Goal: Information Seeking & Learning: Learn about a topic

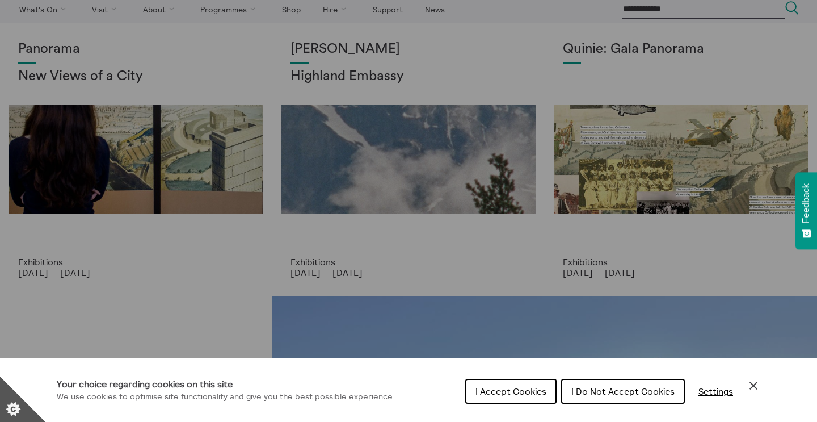
scroll to position [43, 0]
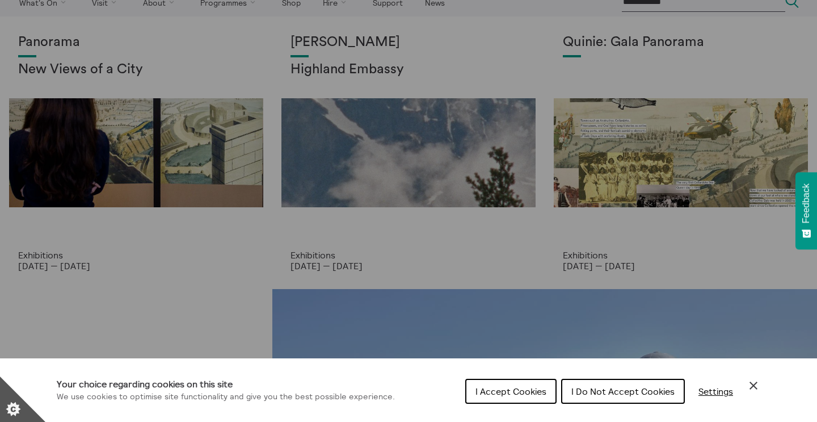
click at [493, 382] on span "I Accept Cookies" at bounding box center [511, 390] width 71 height 11
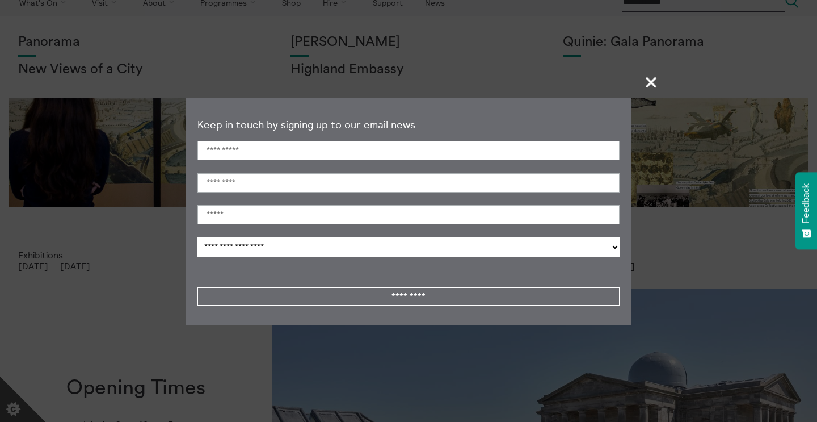
click at [167, 332] on section "**********" at bounding box center [408, 211] width 817 height 422
click at [654, 83] on span "+" at bounding box center [651, 81] width 33 height 33
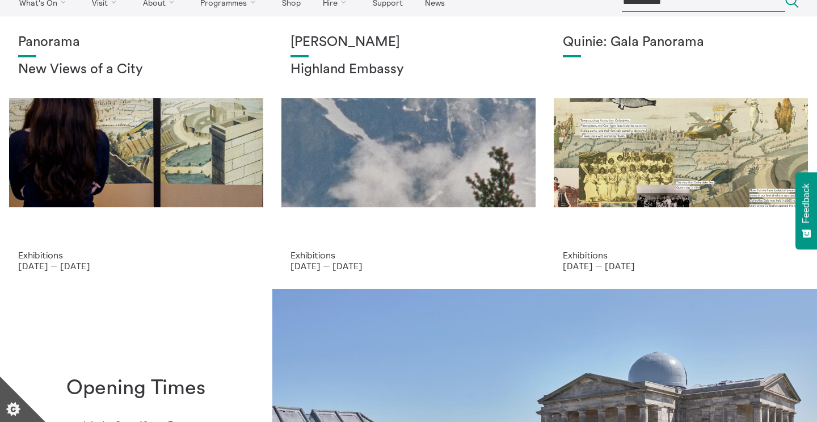
scroll to position [0, 0]
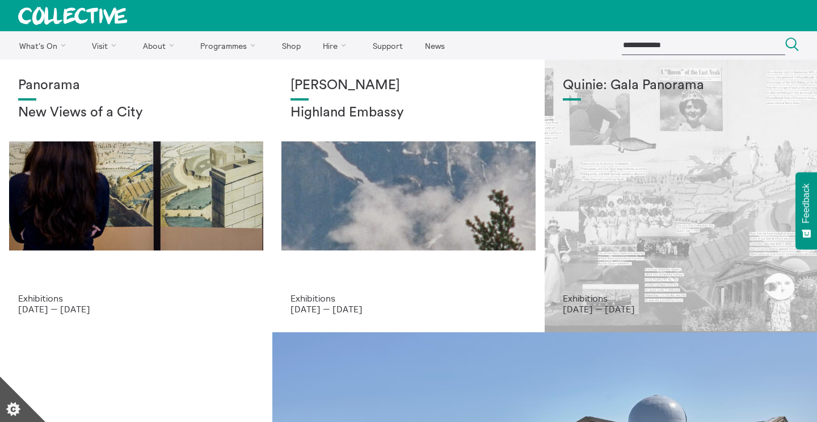
click at [659, 169] on div "Quinie: Gala Panorama" at bounding box center [681, 185] width 236 height 215
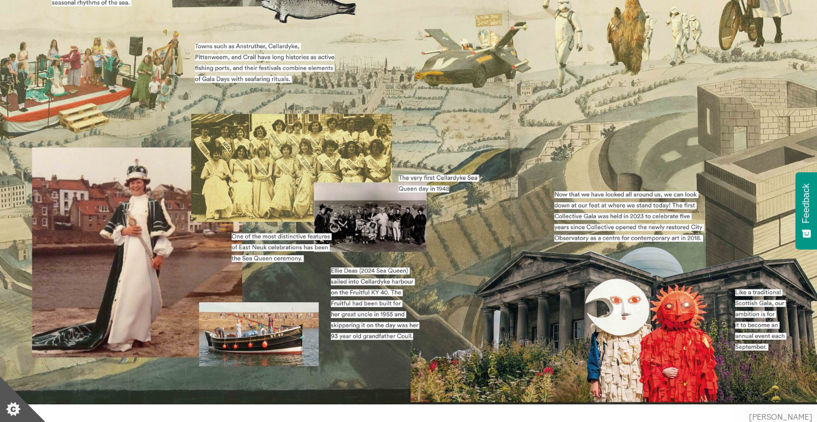
scroll to position [487, 0]
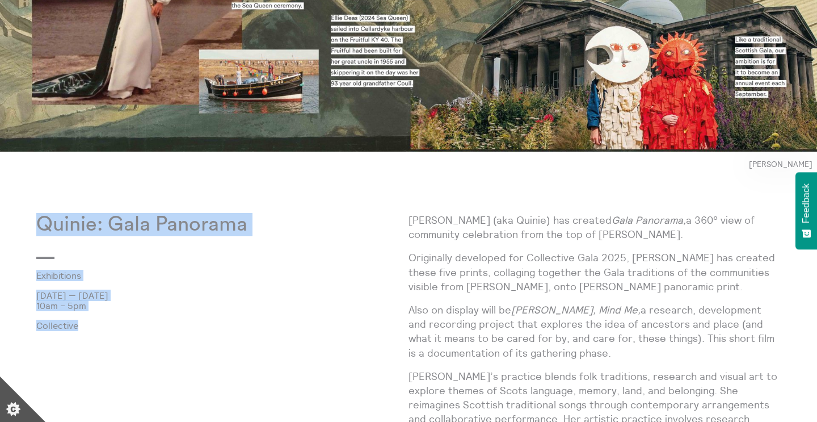
drag, startPoint x: 36, startPoint y: 225, endPoint x: 85, endPoint y: 327, distance: 113.2
click at [85, 329] on div "Quinie: Gala Panorama Exhibitions 7 Sept 2025 — 12 Oct 2025 10am – 5pm Collecti…" at bounding box center [222, 357] width 372 height 288
copy div "Quinie: Gala Panorama Exhibitions 7 Sept 2025 — 12 Oct 2025 10am – 5pm Collecti…"
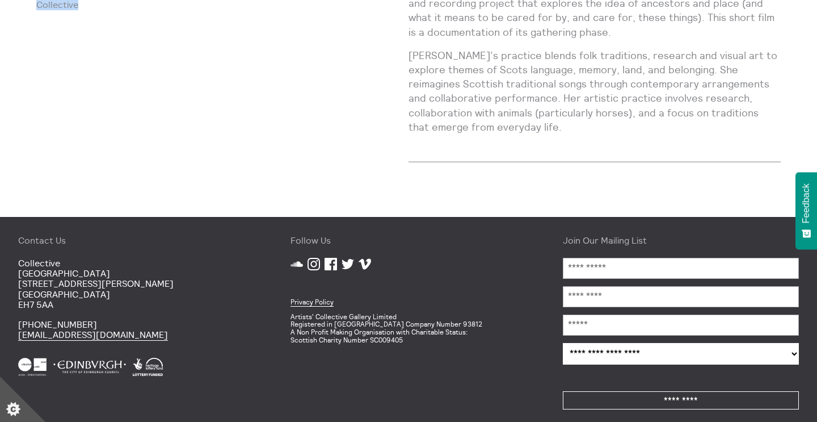
scroll to position [818, 0]
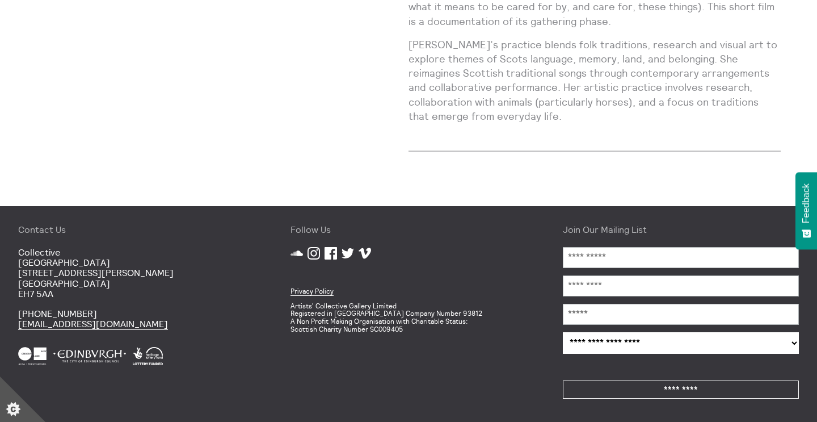
click at [38, 285] on p "Collective City Observatory 38 Calton Hill Edinburgh EH7 5AA" at bounding box center [136, 273] width 236 height 52
click at [37, 285] on p "Collective City Observatory 38 Calton Hill Edinburgh EH7 5AA" at bounding box center [136, 273] width 236 height 52
copy p "[GEOGRAPHIC_DATA]"
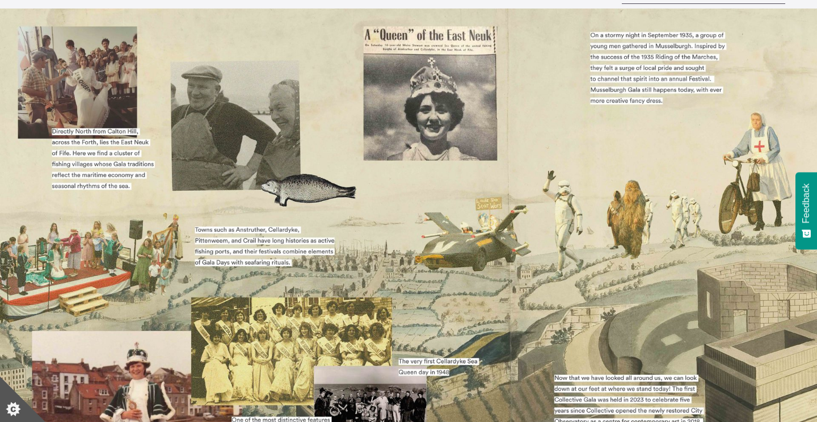
scroll to position [0, 0]
